Goal: Find specific page/section: Find specific page/section

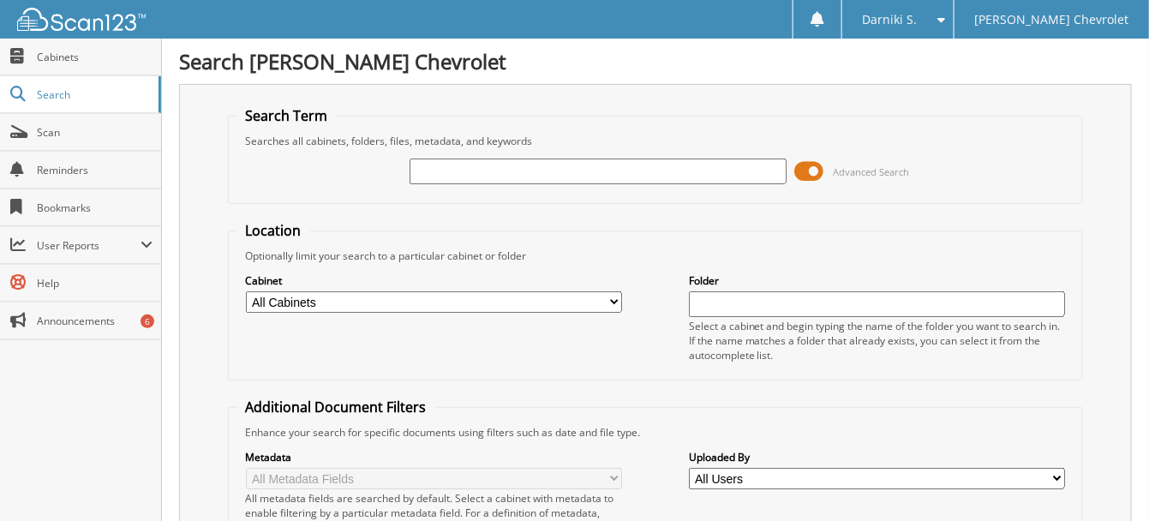
click at [459, 171] on input "text" at bounding box center [598, 172] width 377 height 26
drag, startPoint x: 0, startPoint y: 0, endPoint x: 460, endPoint y: 171, distance: 491.0
type input "905033"
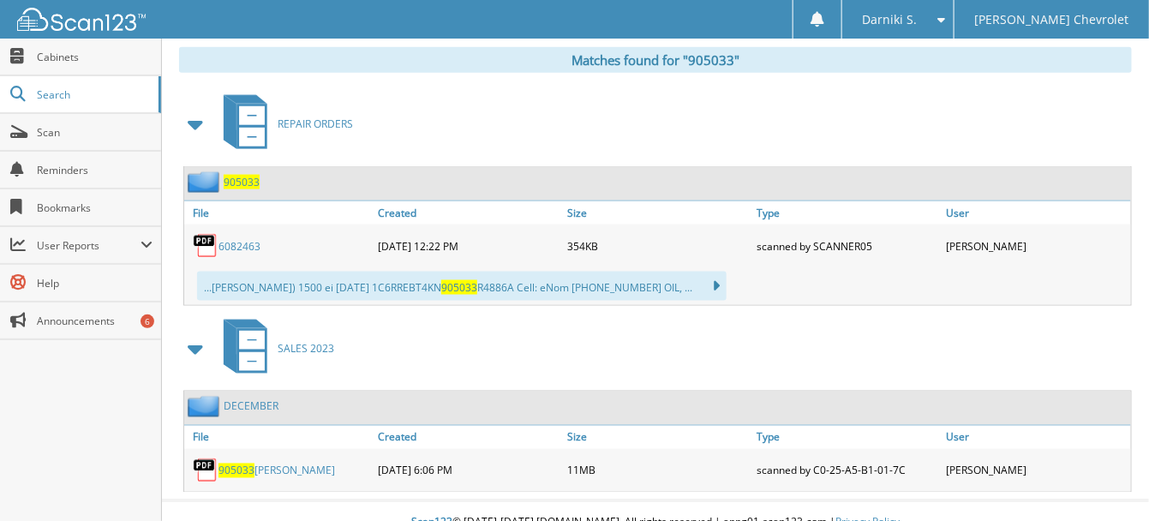
scroll to position [735, 0]
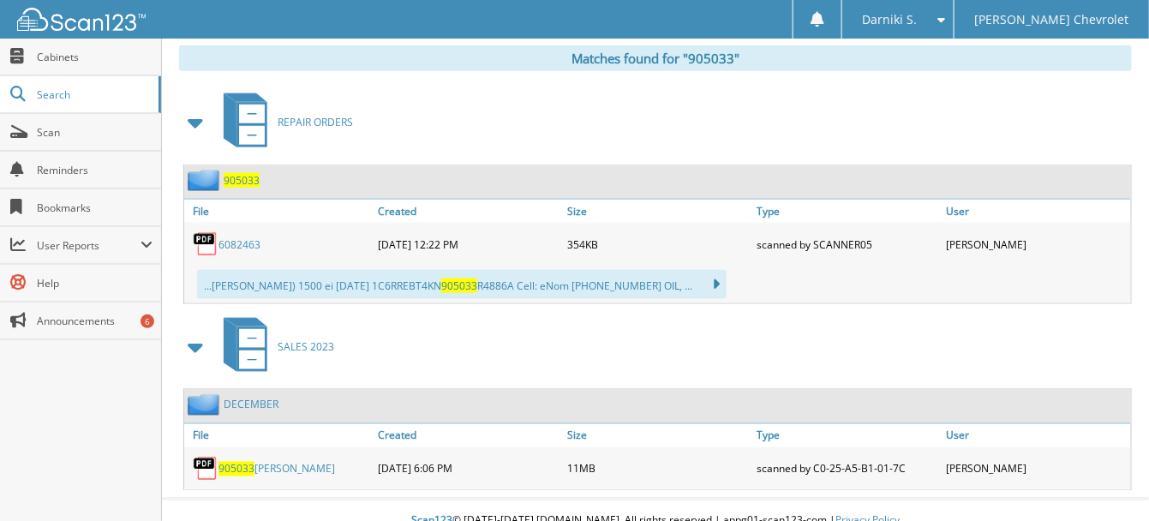
click at [252, 462] on span "905033" at bounding box center [237, 469] width 36 height 15
